Goal: Task Accomplishment & Management: Use online tool/utility

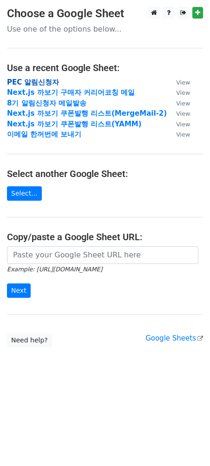
click at [35, 83] on strong "PEC 알림신청자" at bounding box center [33, 82] width 52 height 8
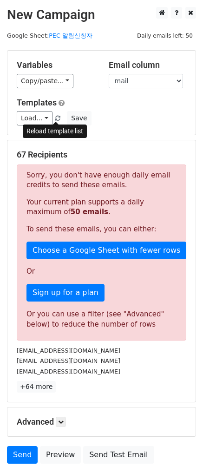
click at [59, 120] on link at bounding box center [58, 118] width 8 height 7
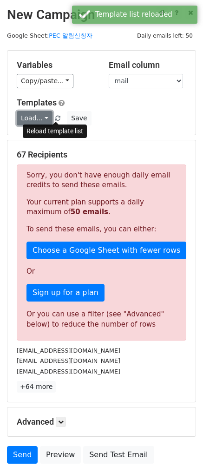
click at [28, 119] on link "Load..." at bounding box center [35, 118] width 36 height 14
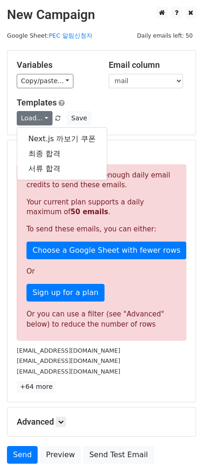
click at [108, 100] on h5 "Templates" at bounding box center [102, 103] width 170 height 10
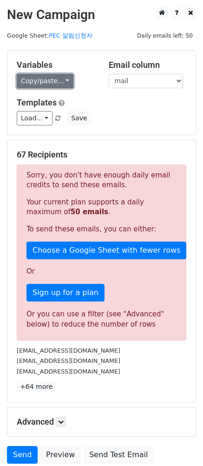
click at [55, 85] on link "Copy/paste..." at bounding box center [45, 81] width 57 height 14
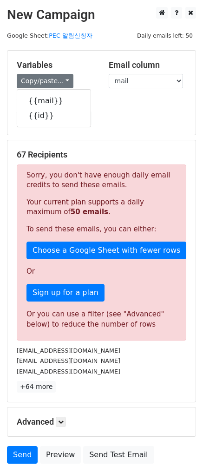
click at [81, 67] on h5 "Variables" at bounding box center [56, 65] width 78 height 10
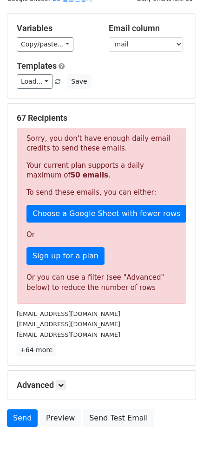
scroll to position [77, 0]
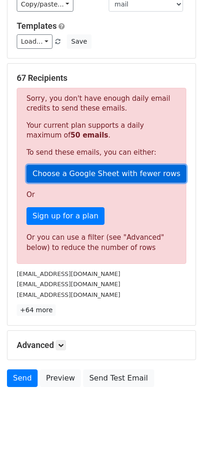
click at [100, 178] on link "Choose a Google Sheet with fewer rows" at bounding box center [107, 174] width 160 height 18
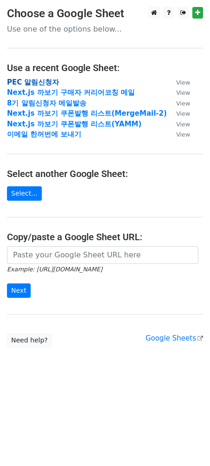
click at [20, 80] on strong "PEC 알림신청자" at bounding box center [33, 82] width 52 height 8
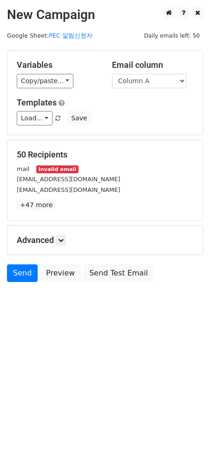
click at [53, 174] on div "0420syj@naver.com" at bounding box center [105, 179] width 191 height 11
click at [53, 171] on small "Invalid email" at bounding box center [57, 170] width 42 height 8
click at [43, 205] on link "+47 more" at bounding box center [36, 205] width 39 height 12
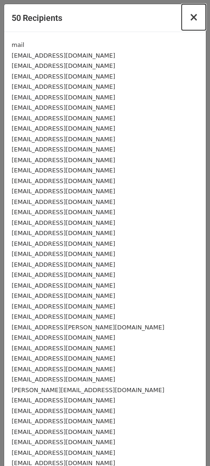
click at [192, 19] on button "×" at bounding box center [194, 17] width 24 height 26
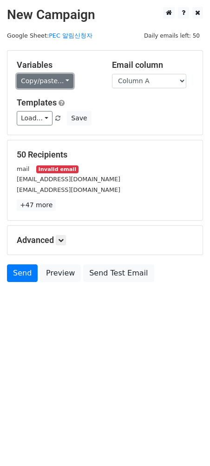
click at [50, 84] on link "Copy/paste..." at bounding box center [45, 81] width 57 height 14
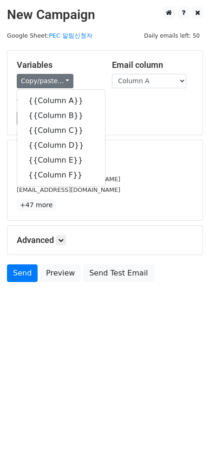
click at [85, 64] on h5 "Variables" at bounding box center [57, 65] width 81 height 10
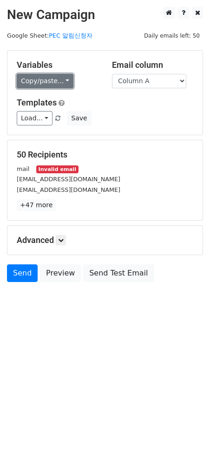
click at [50, 81] on link "Copy/paste..." at bounding box center [45, 81] width 57 height 14
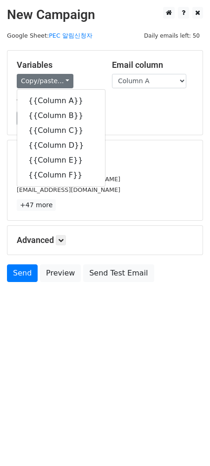
click at [79, 66] on h5 "Variables" at bounding box center [57, 65] width 81 height 10
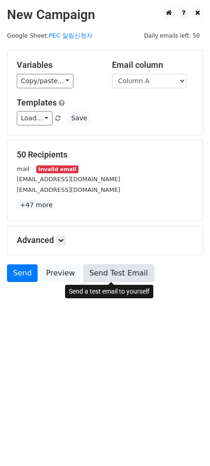
click at [106, 273] on link "Send Test Email" at bounding box center [118, 274] width 71 height 18
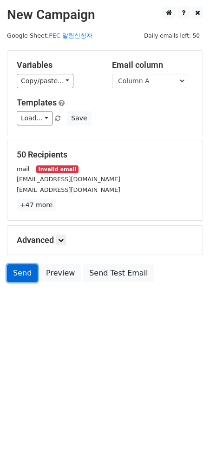
click at [17, 276] on link "Send" at bounding box center [22, 274] width 31 height 18
